Goal: Navigation & Orientation: Find specific page/section

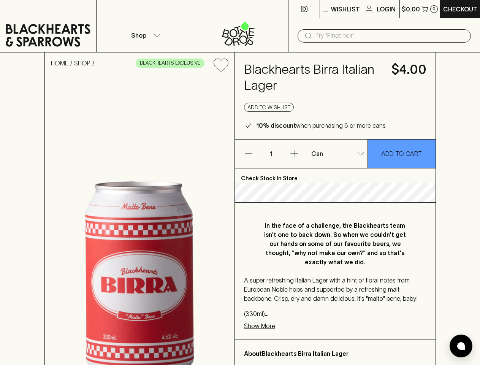
click at [339, 9] on p "Wishlist" at bounding box center [345, 9] width 29 height 9
